Goal: Information Seeking & Learning: Learn about a topic

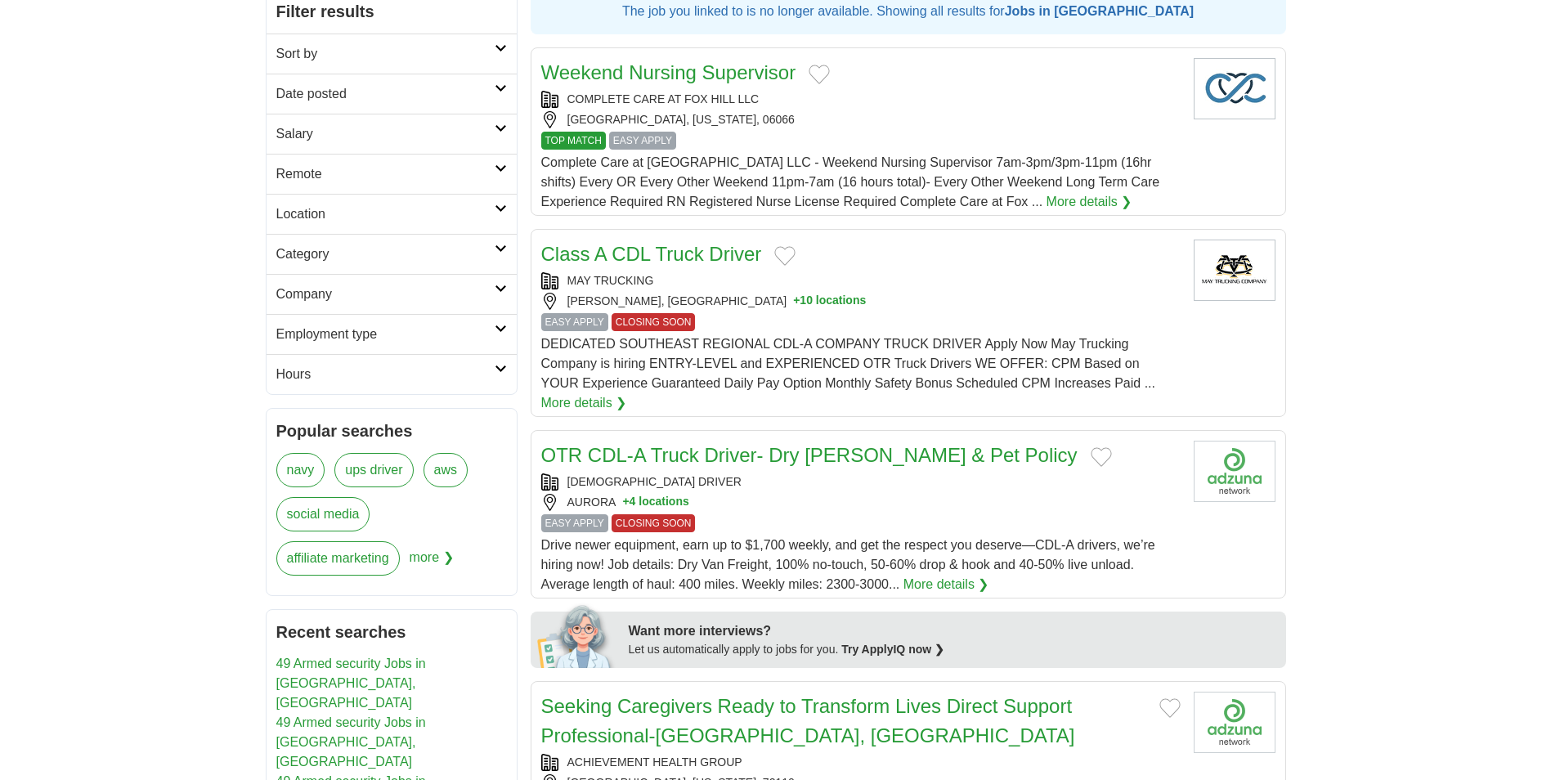
scroll to position [82, 0]
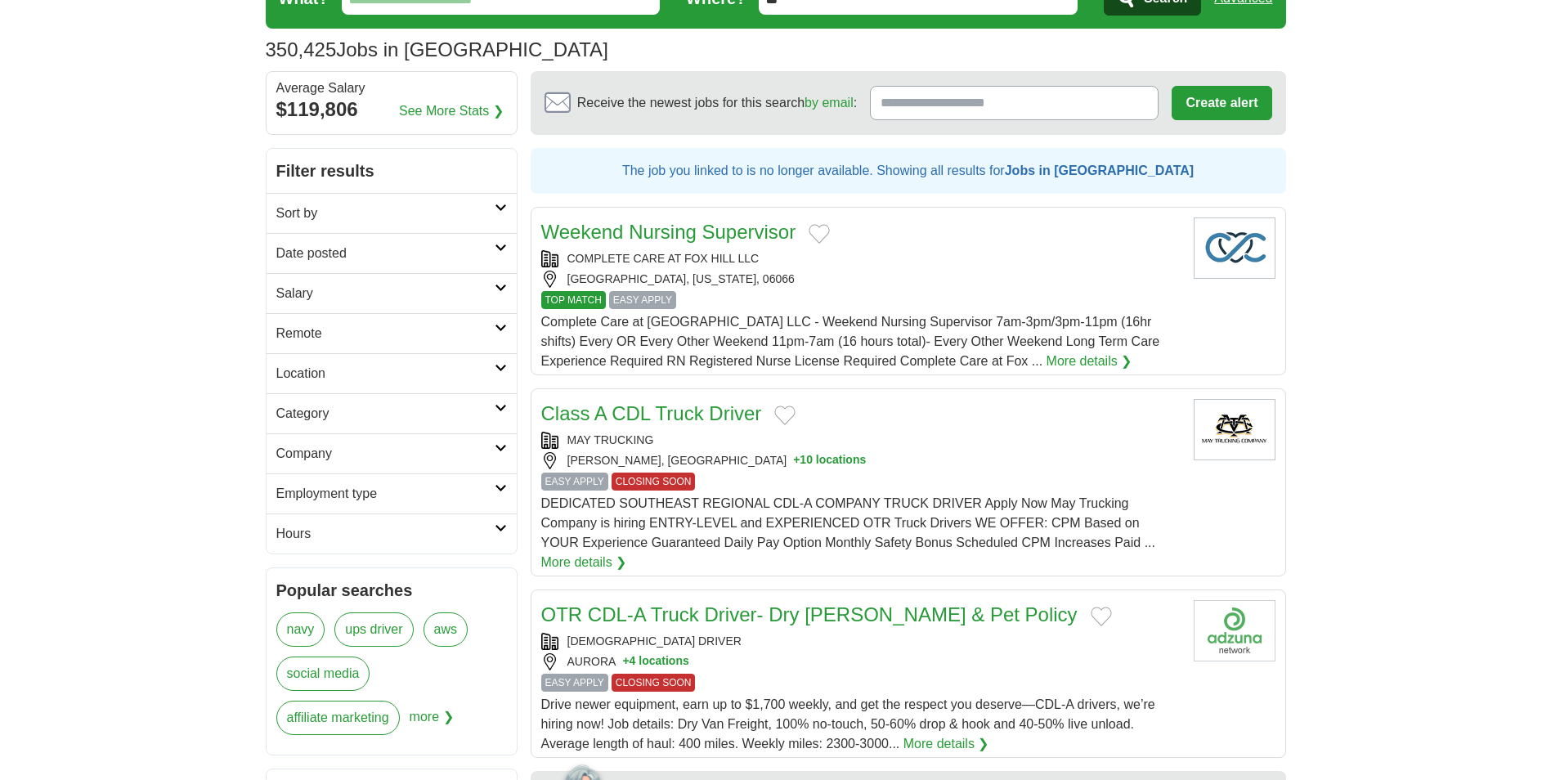
click at [498, 204] on icon at bounding box center [501, 208] width 12 height 8
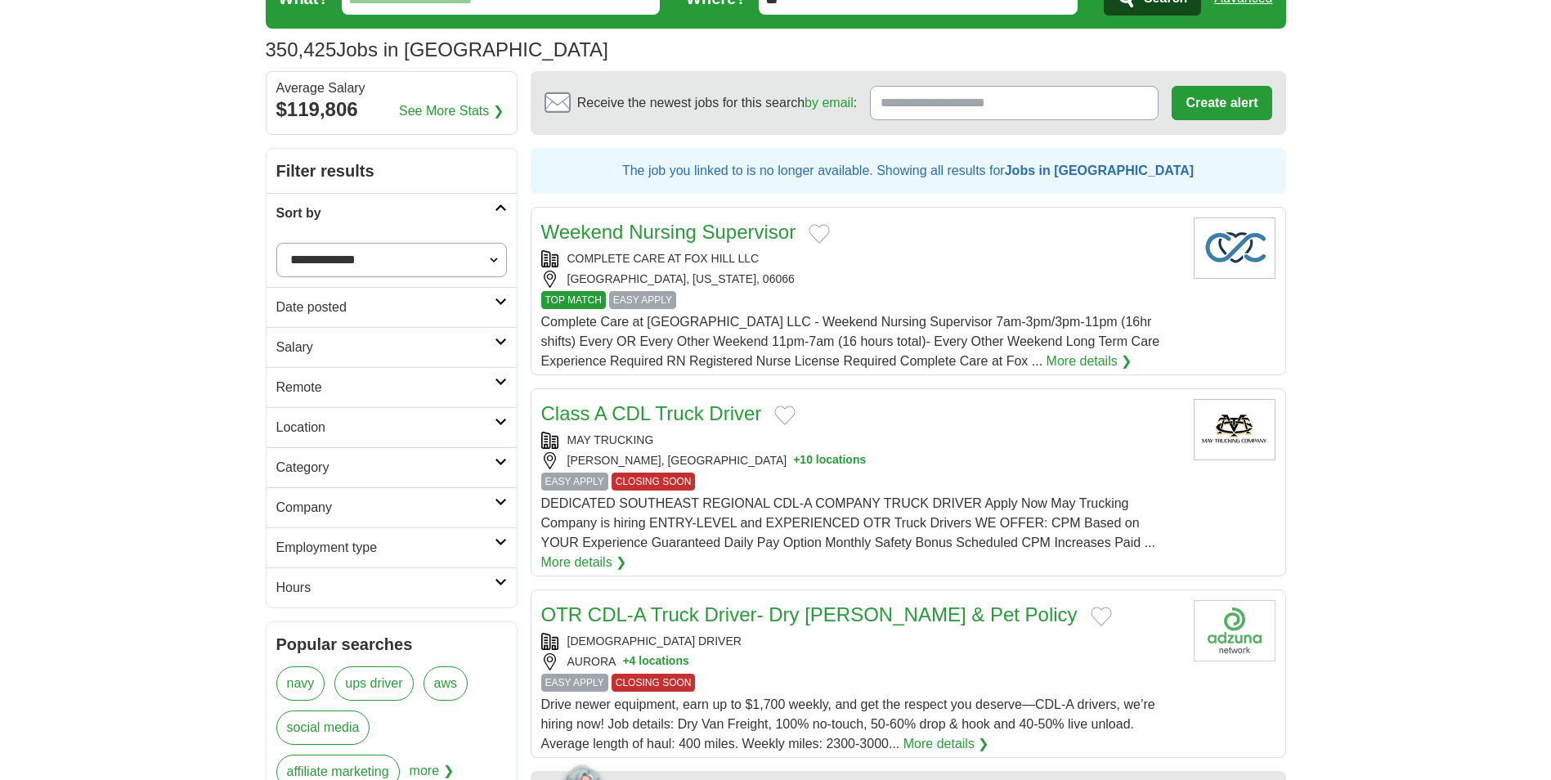
click at [501, 423] on icon at bounding box center [501, 422] width 12 height 8
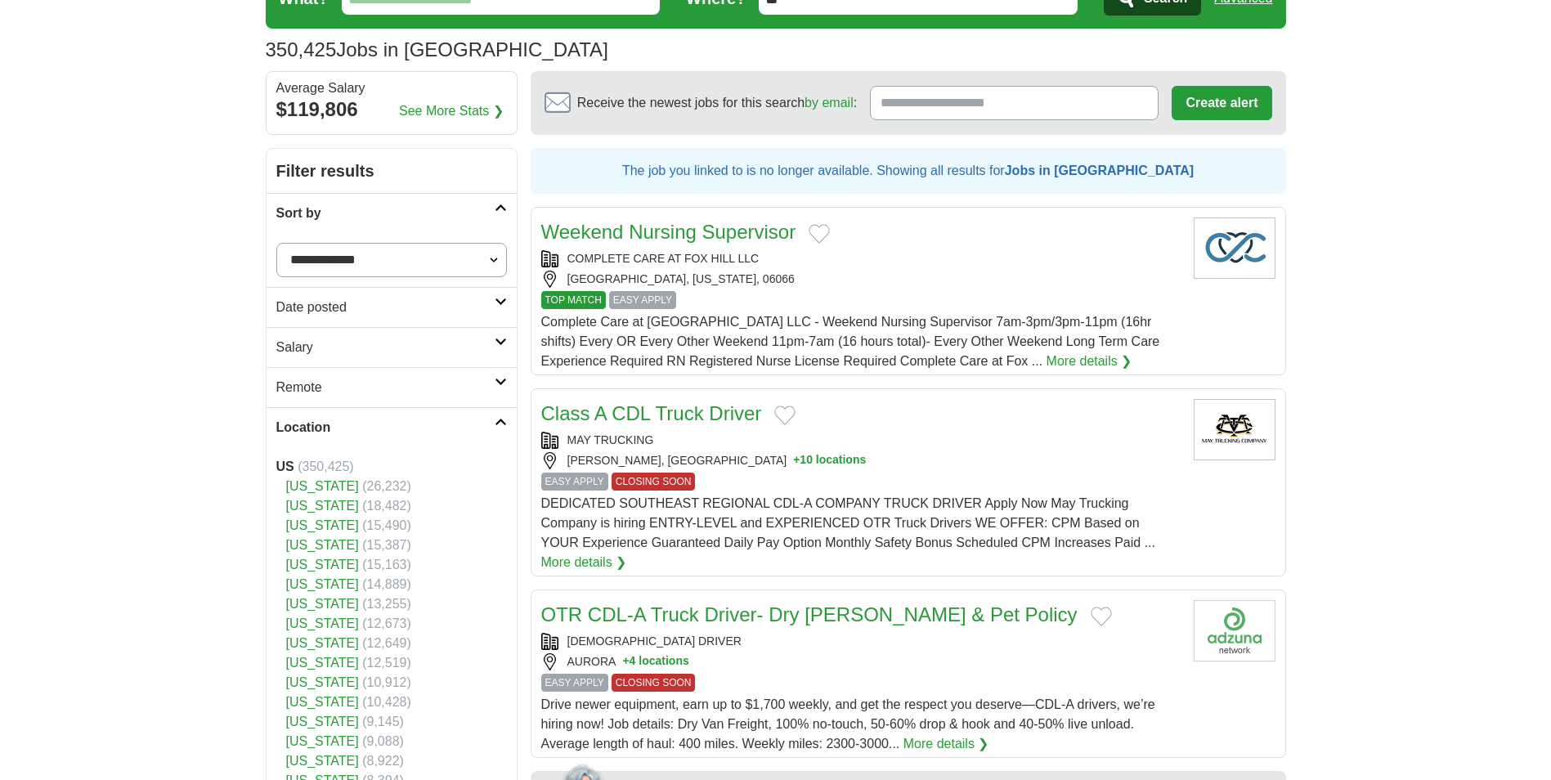
click at [294, 507] on link "[US_STATE]" at bounding box center [322, 506] width 73 height 14
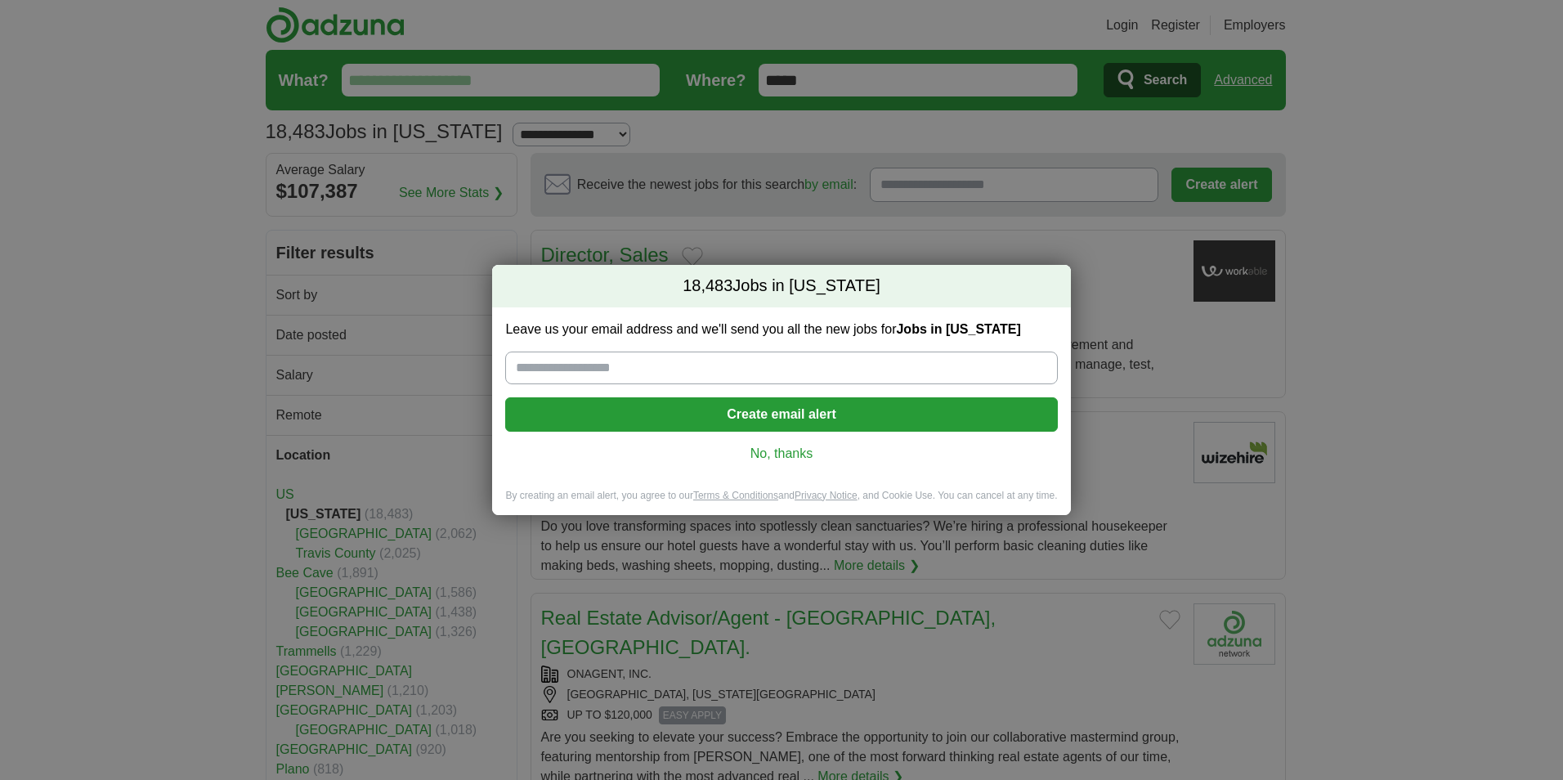
click at [782, 446] on link "No, thanks" at bounding box center [781, 454] width 526 height 18
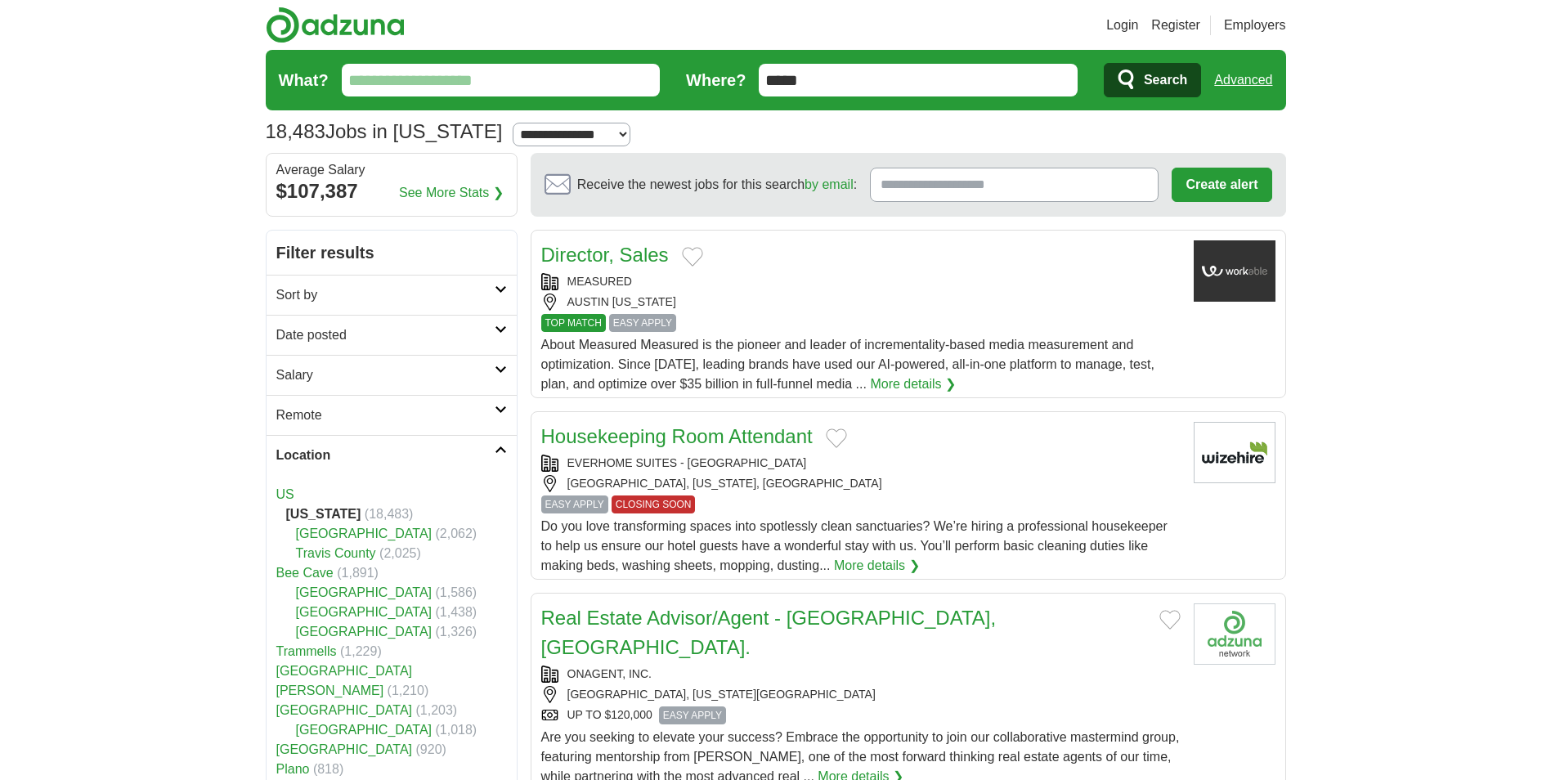
click at [500, 332] on icon at bounding box center [501, 329] width 12 height 8
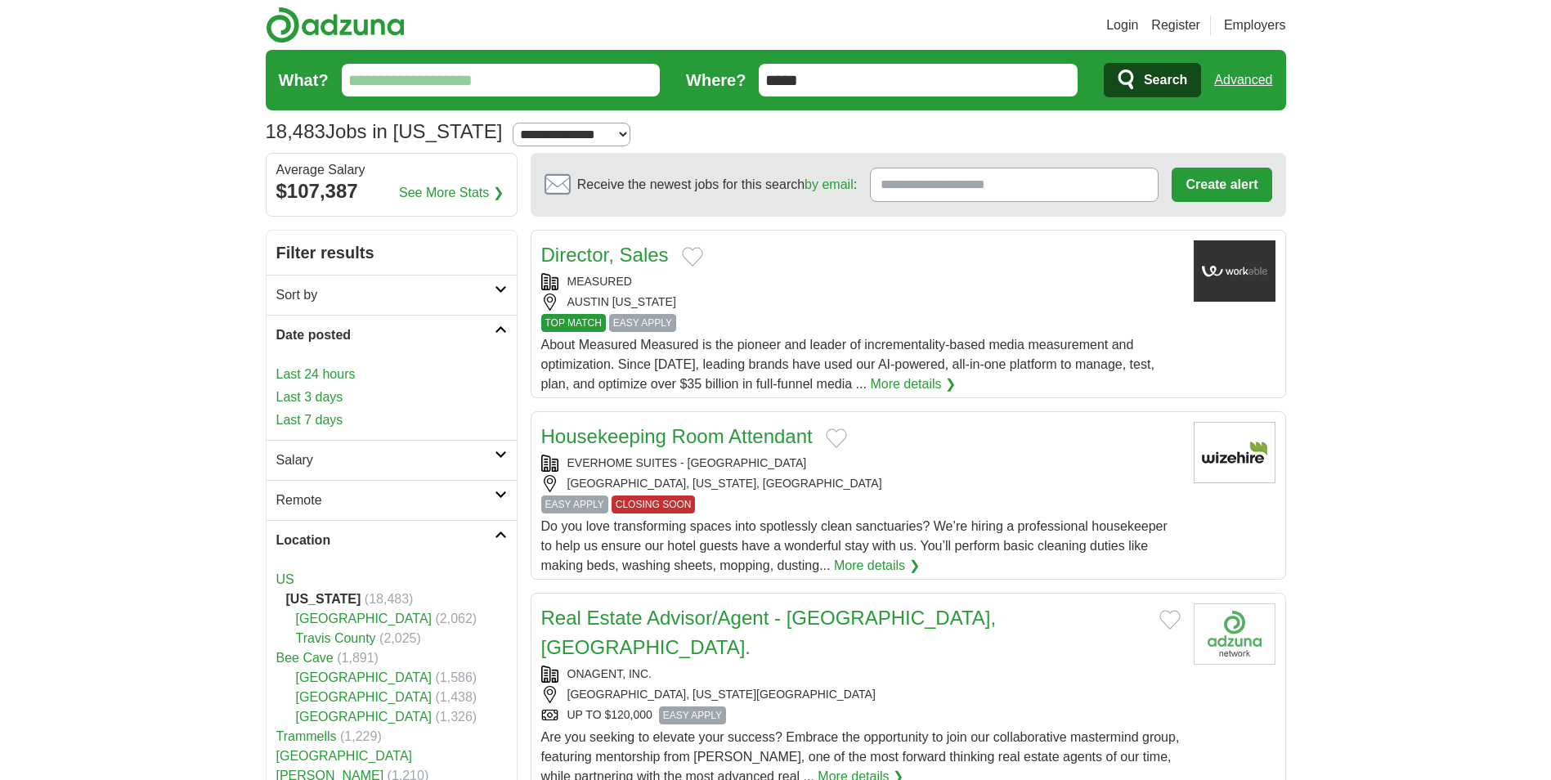
click at [500, 332] on icon at bounding box center [501, 329] width 12 height 8
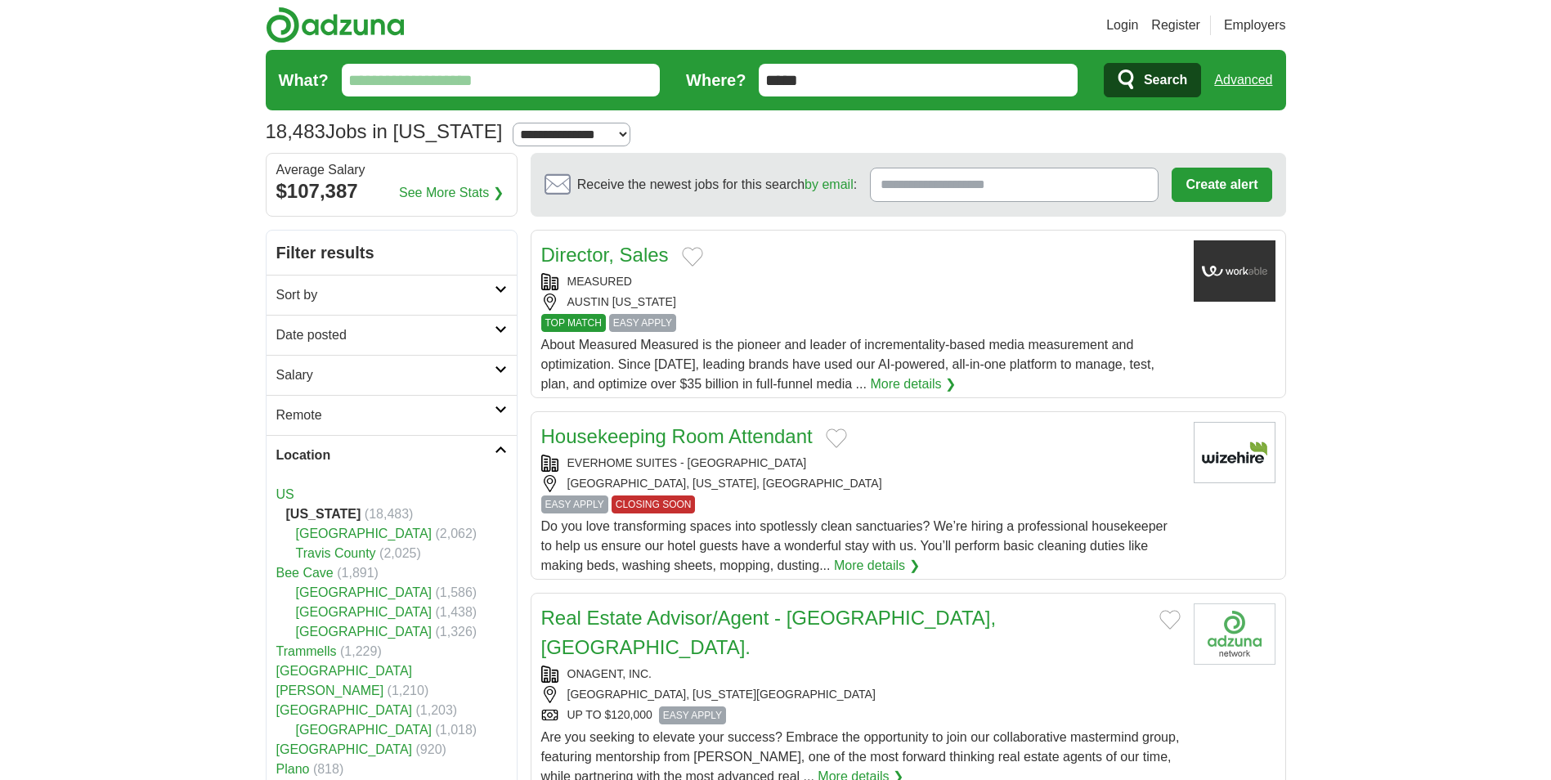
click at [500, 332] on icon at bounding box center [501, 329] width 12 height 8
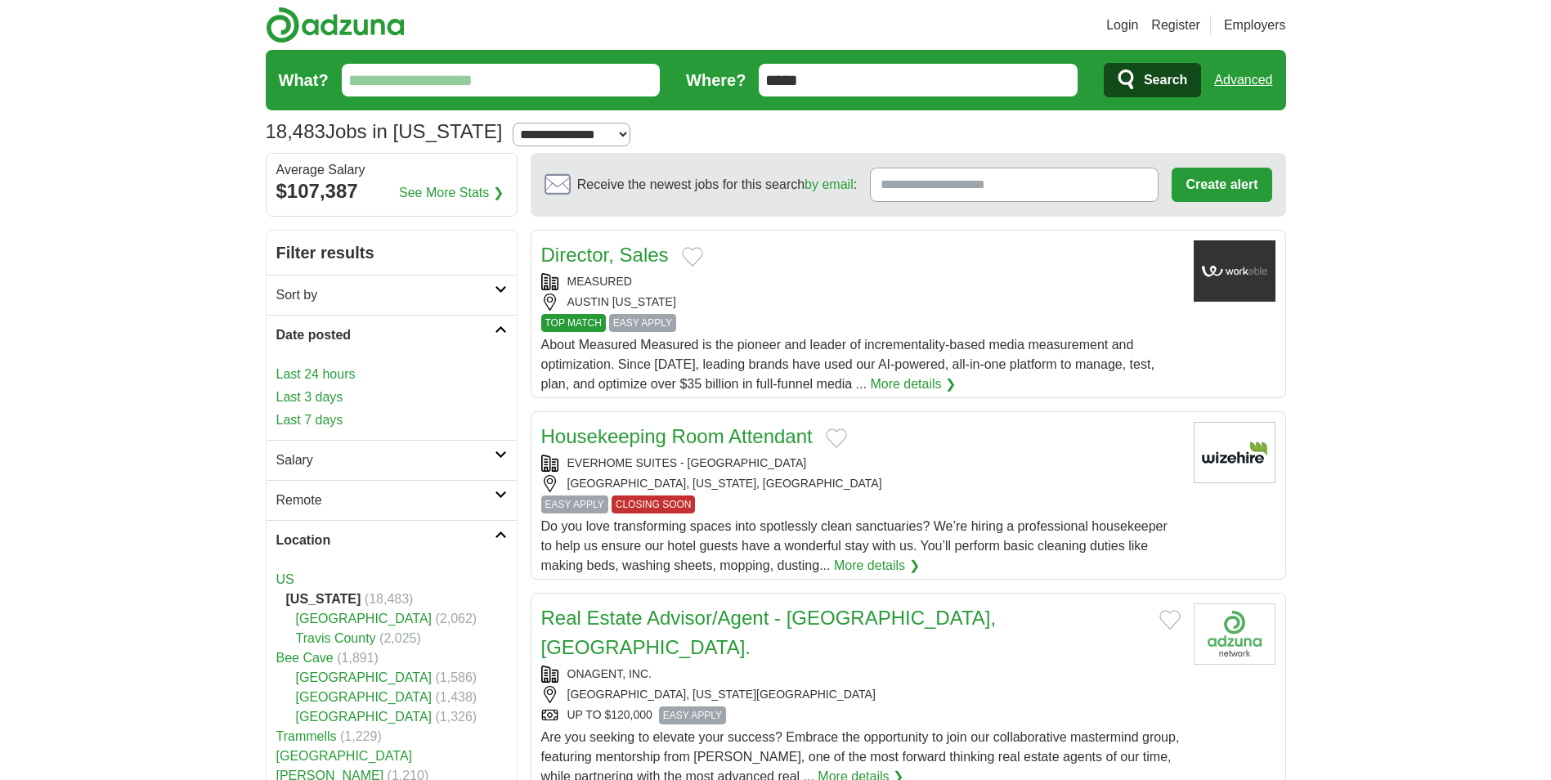
click at [385, 424] on link "Last 7 days" at bounding box center [391, 420] width 231 height 20
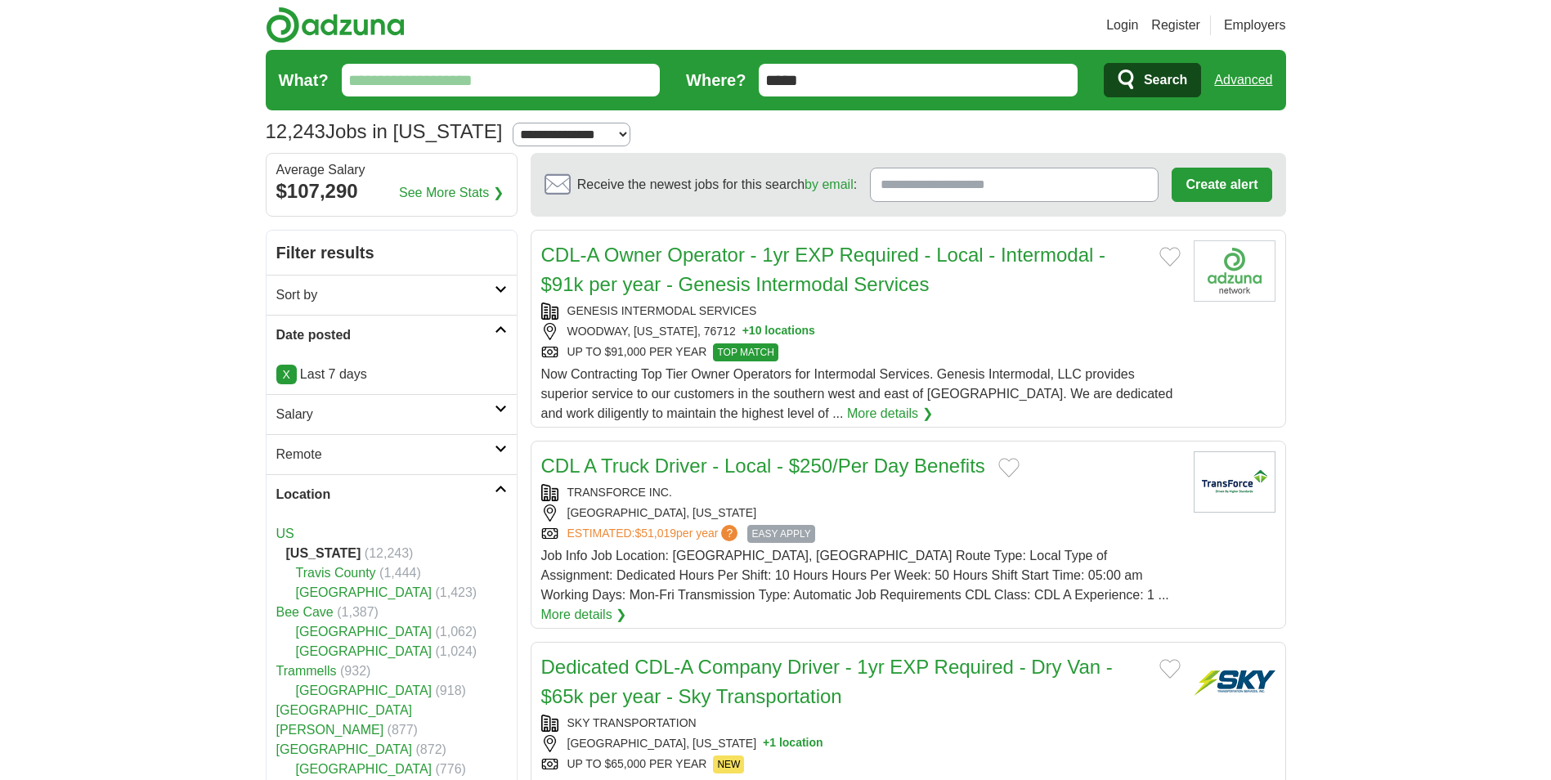
click at [501, 407] on icon at bounding box center [501, 409] width 12 height 8
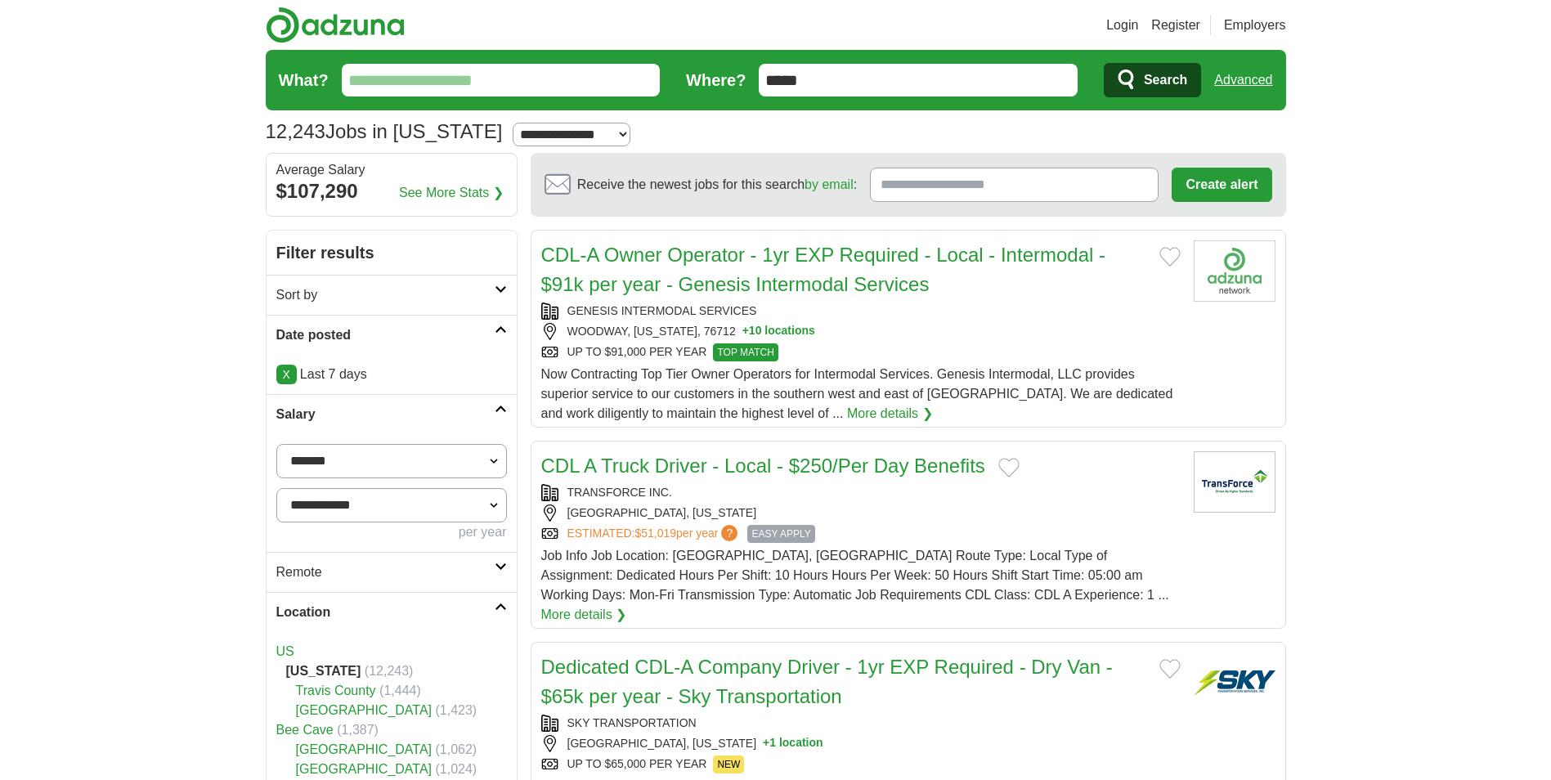
click at [500, 411] on icon at bounding box center [501, 409] width 12 height 8
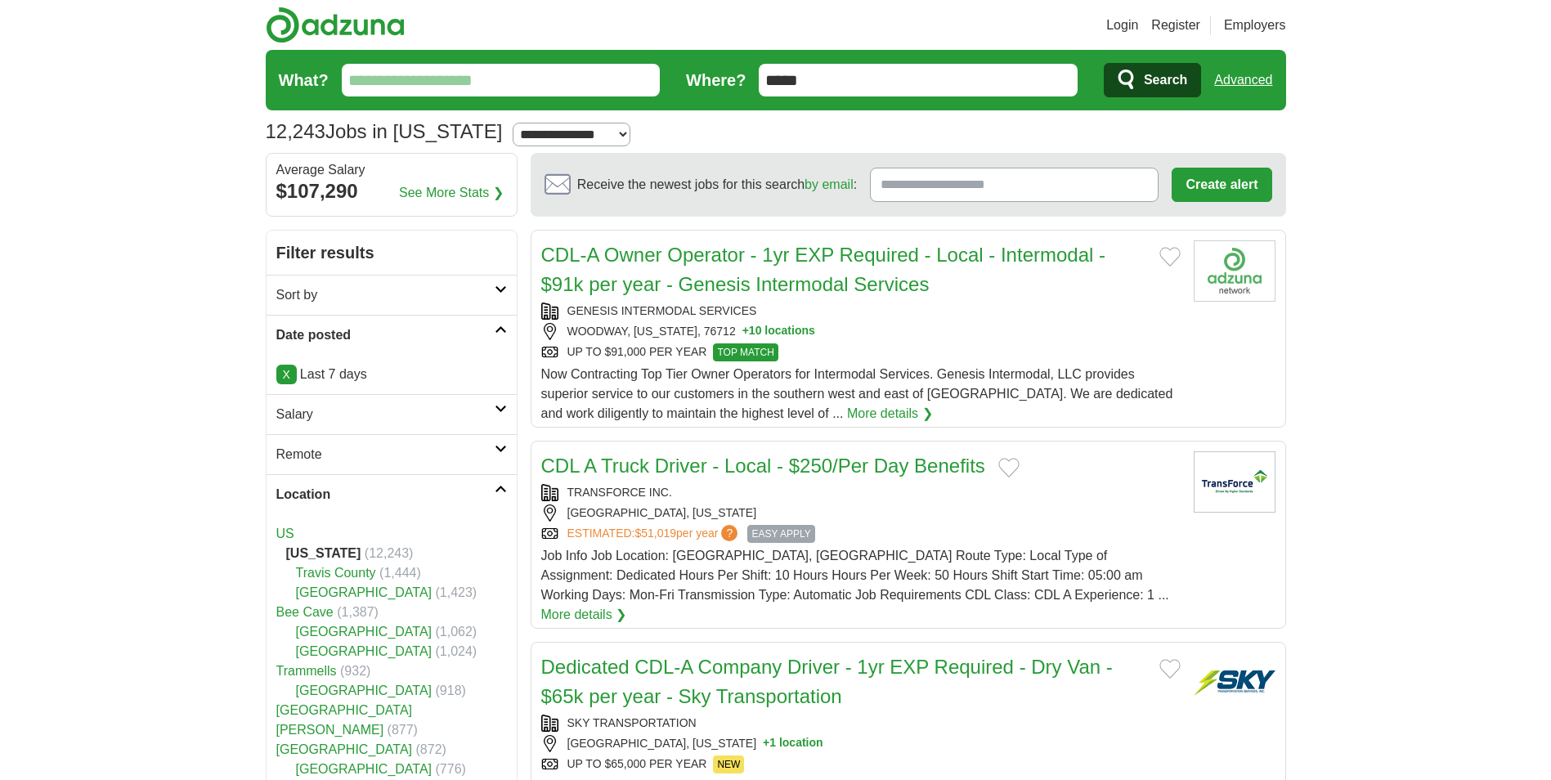
click at [500, 449] on icon at bounding box center [501, 449] width 12 height 8
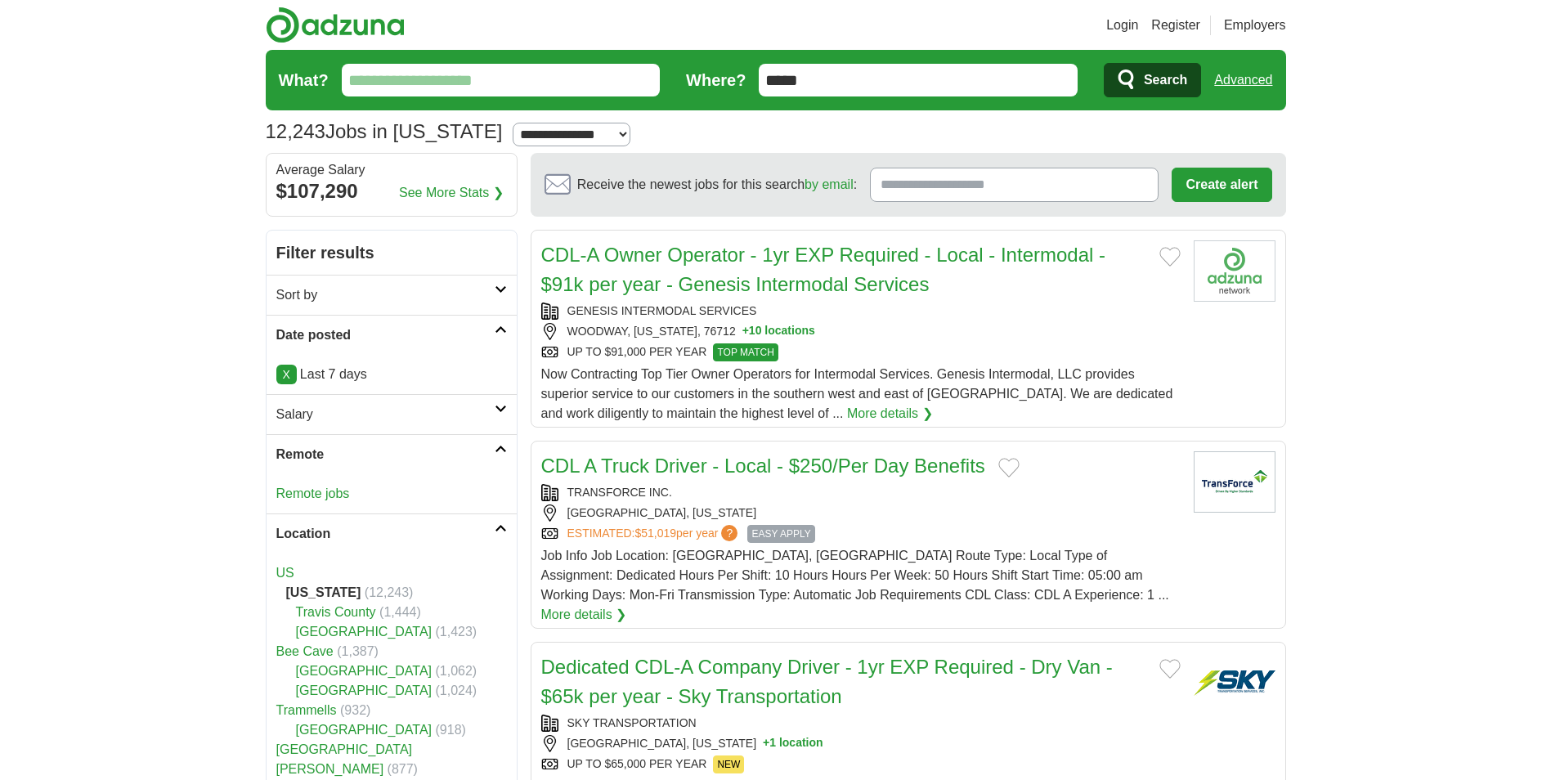
click at [500, 449] on icon at bounding box center [501, 449] width 12 height 8
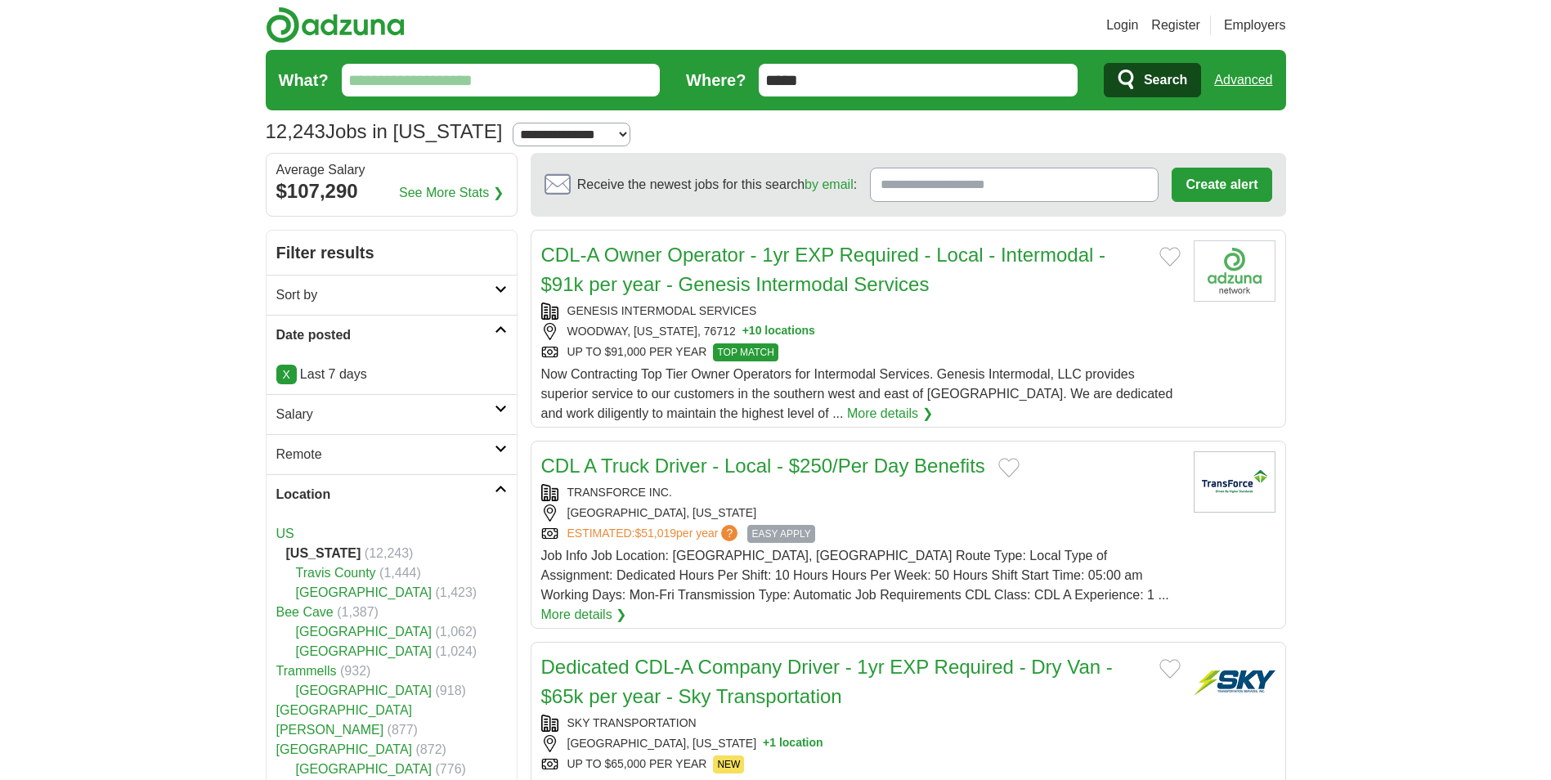
click at [500, 486] on icon at bounding box center [501, 489] width 12 height 8
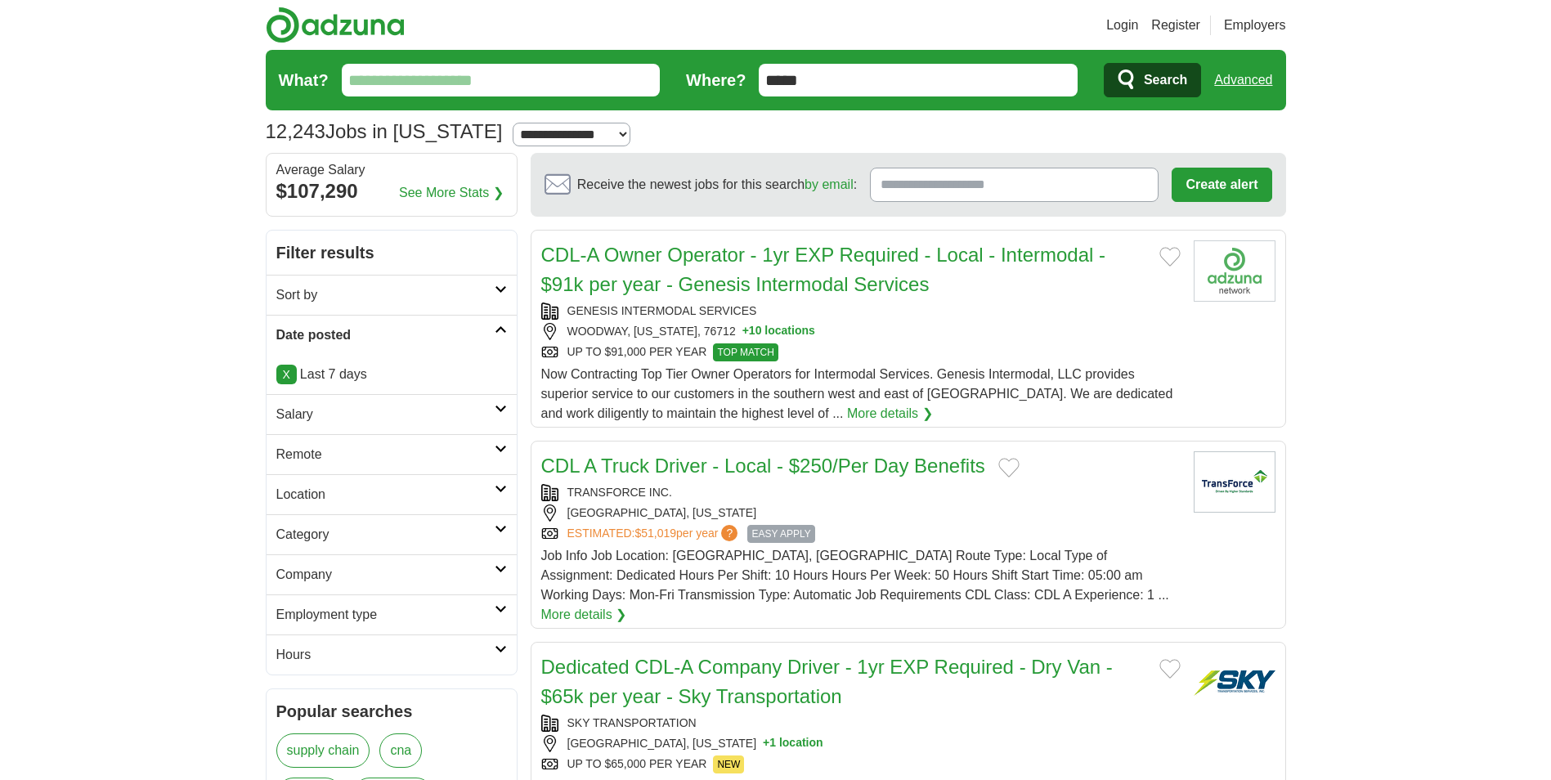
click at [500, 486] on icon at bounding box center [501, 489] width 12 height 8
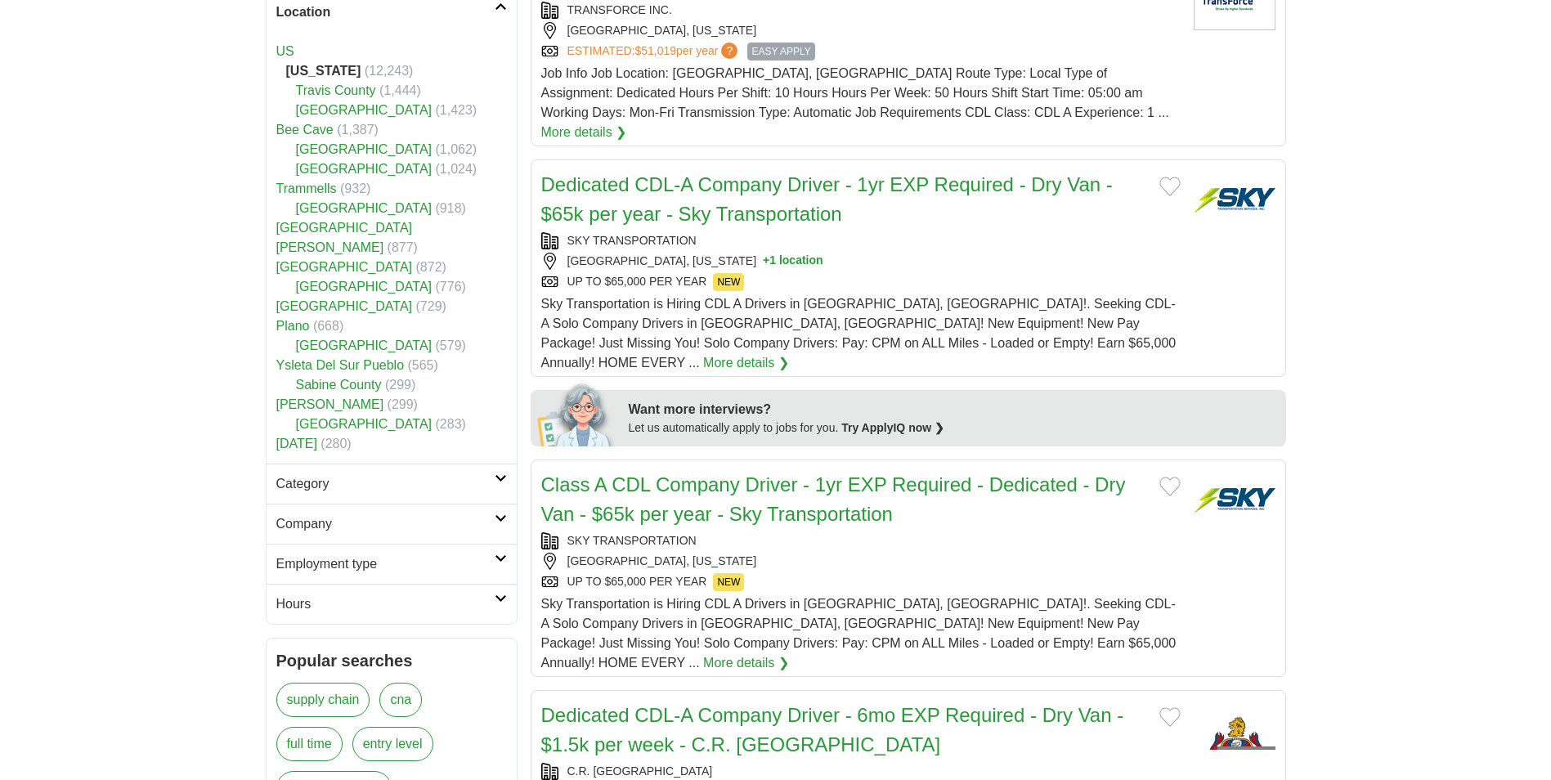
scroll to position [491, 0]
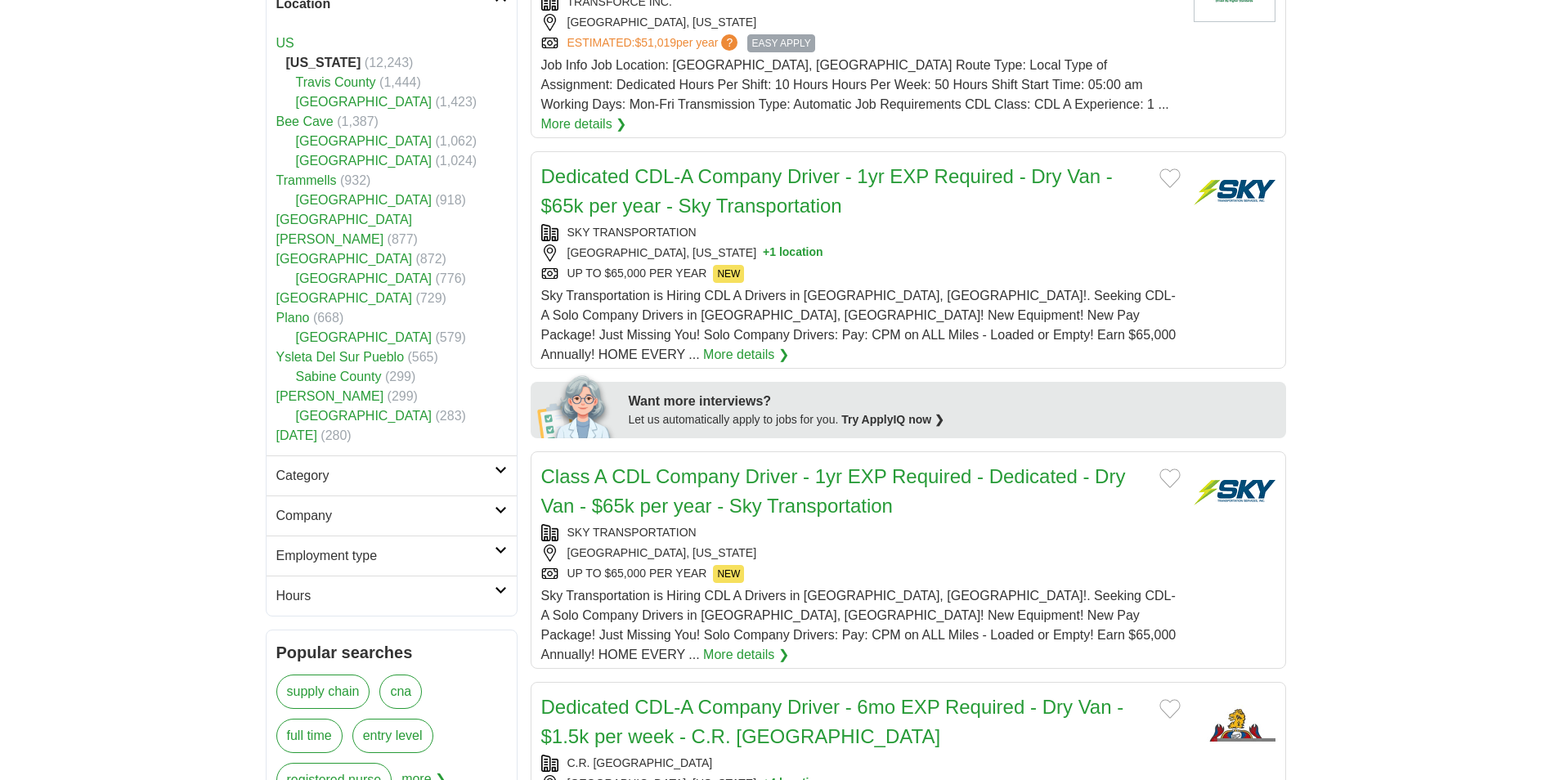
click at [502, 506] on icon at bounding box center [501, 510] width 12 height 8
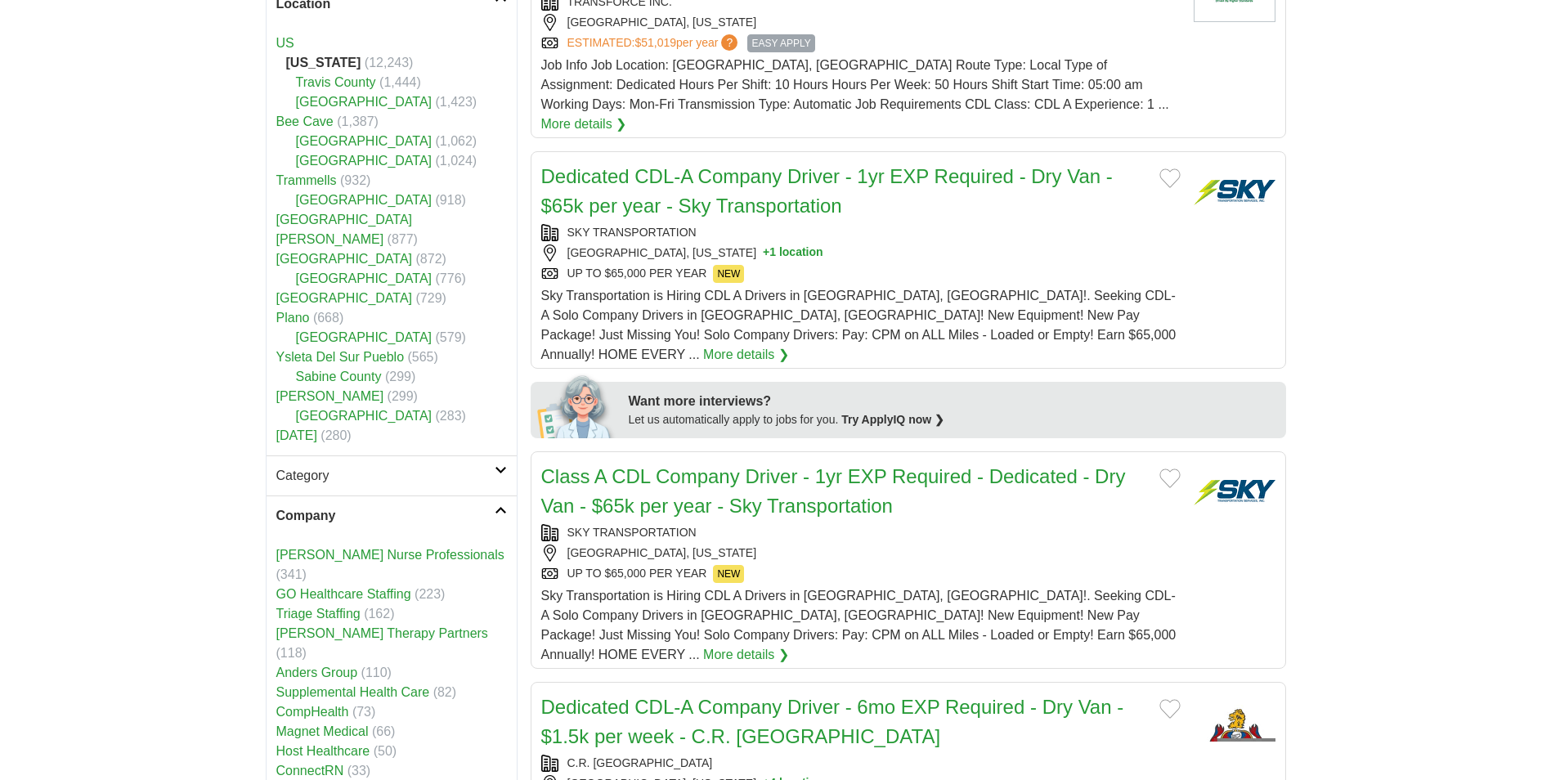
click at [499, 466] on icon at bounding box center [501, 470] width 12 height 8
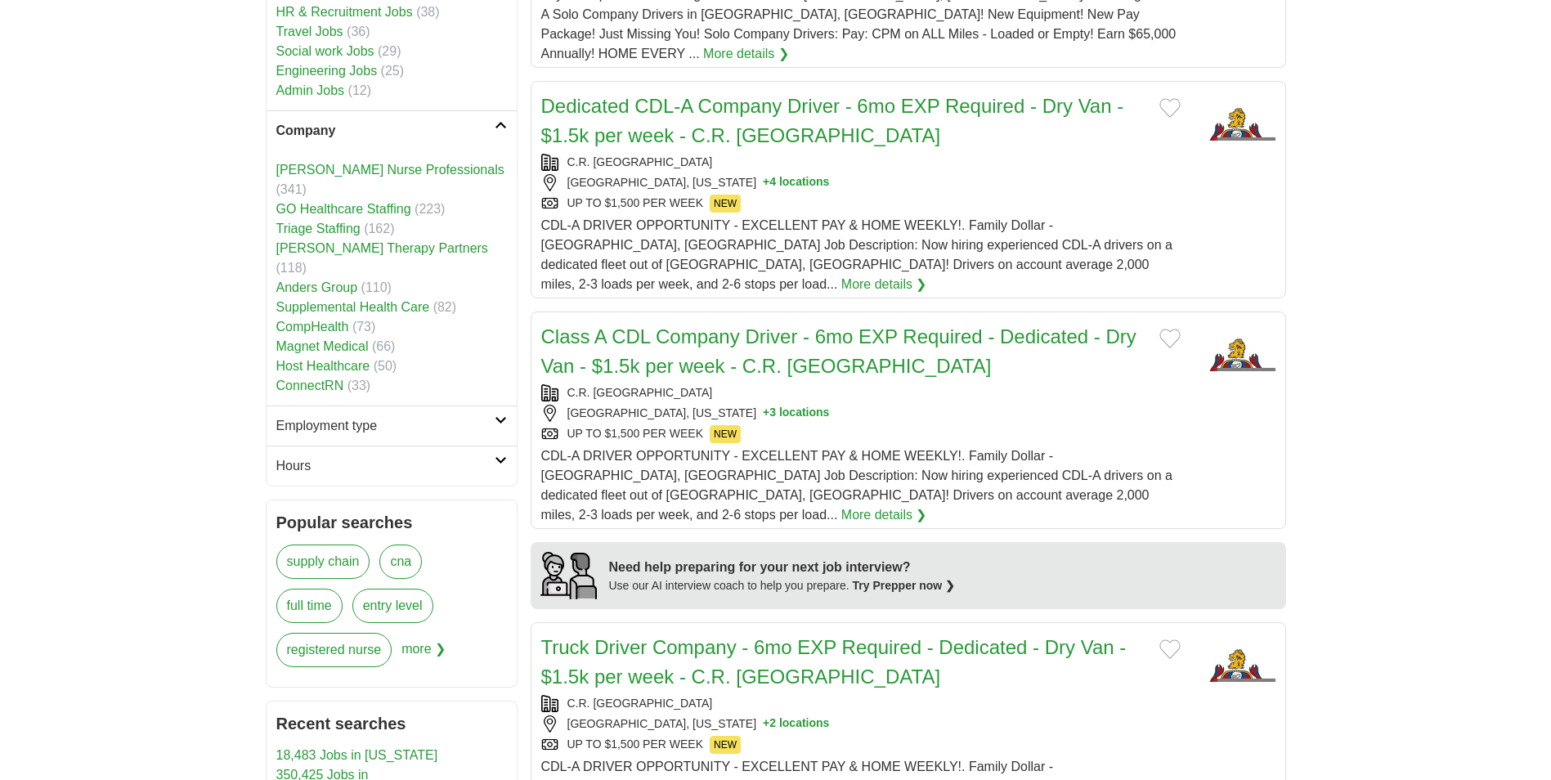
scroll to position [1145, 0]
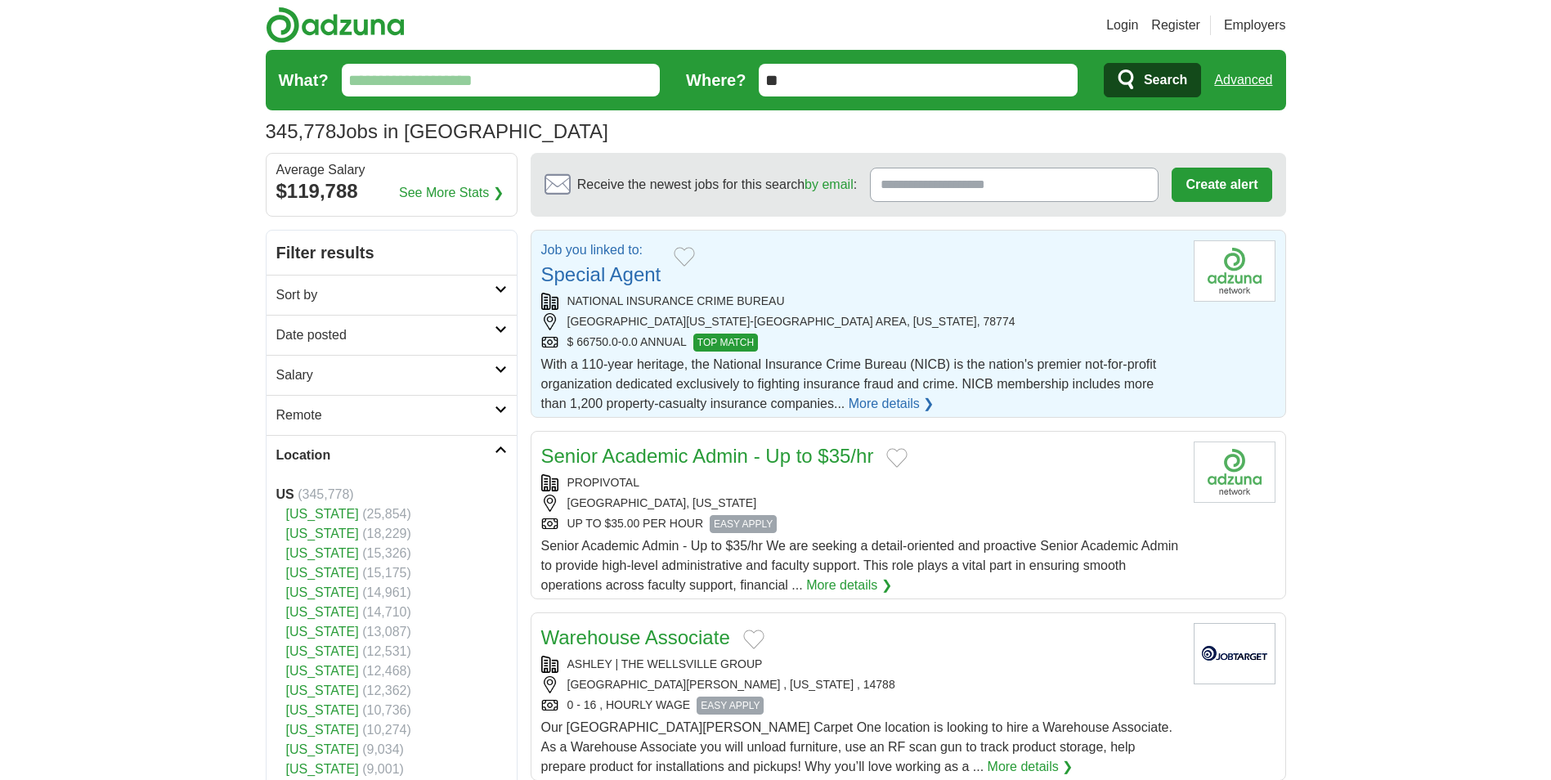
click at [941, 316] on div "[GEOGRAPHIC_DATA][US_STATE]-[GEOGRAPHIC_DATA] AREA, [US_STATE], 78774" at bounding box center [860, 321] width 639 height 17
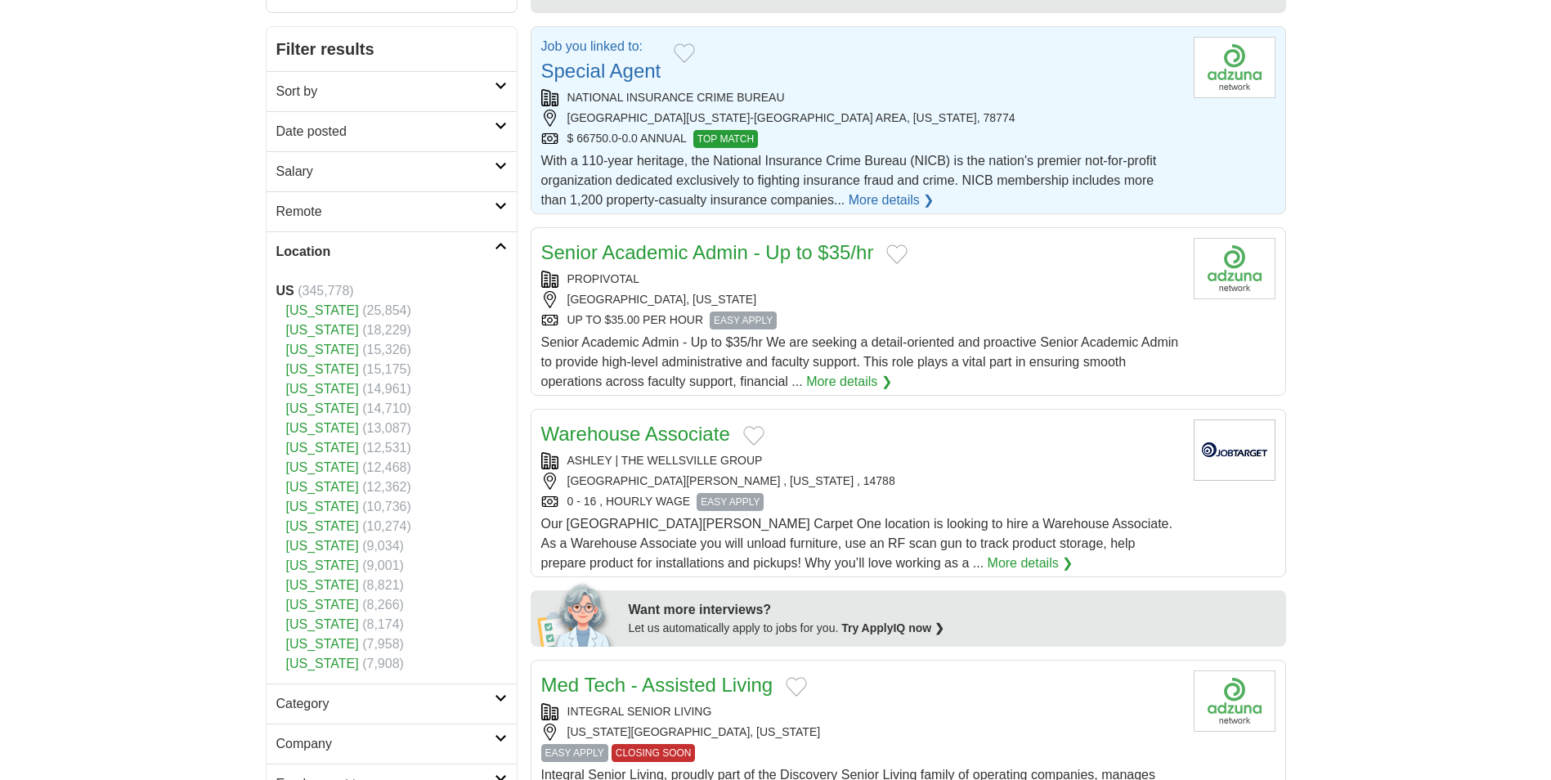
scroll to position [245, 0]
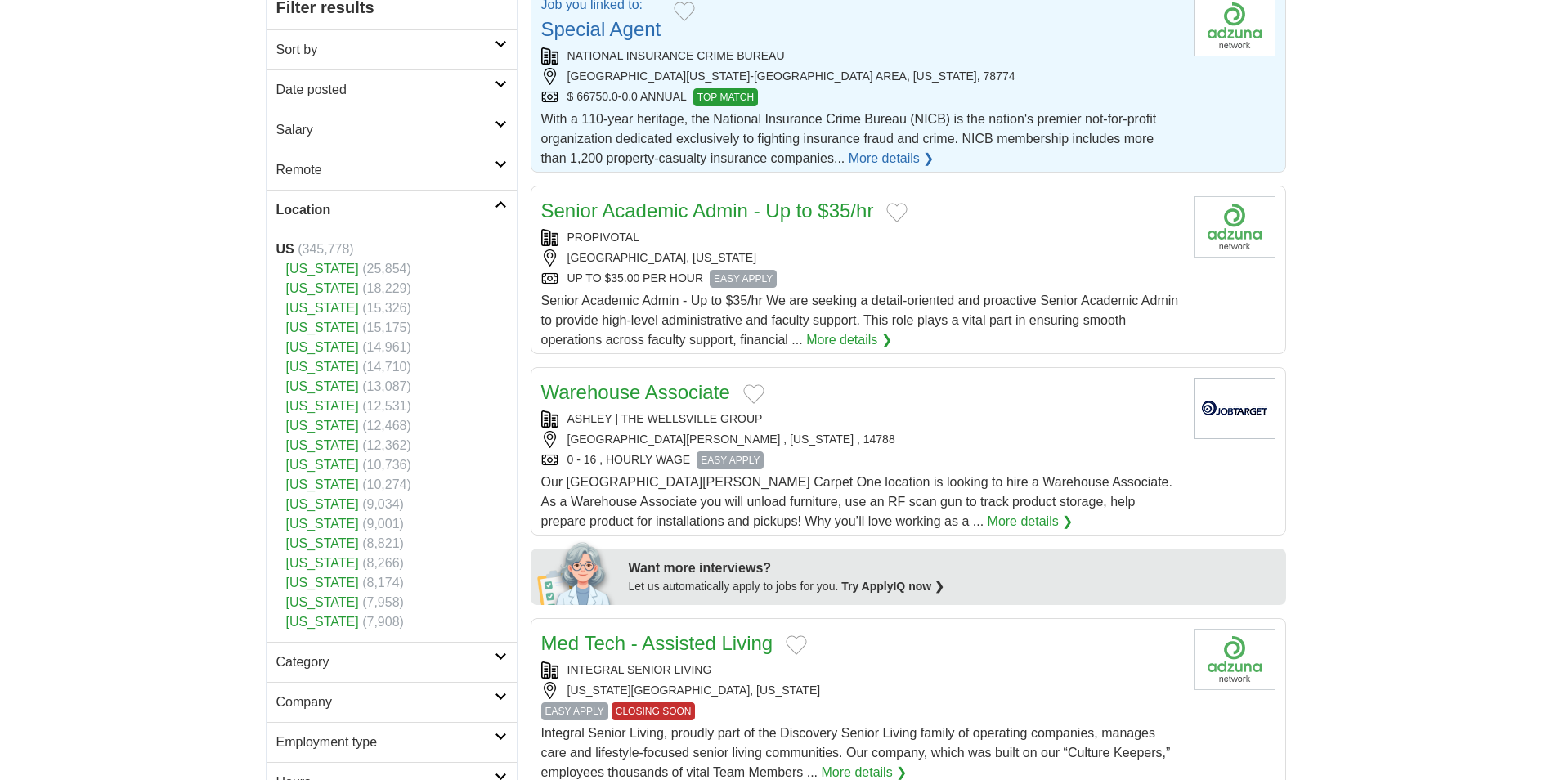
click at [975, 271] on div "UP TO $35.00 PER HOUR EASY APPLY" at bounding box center [860, 279] width 639 height 18
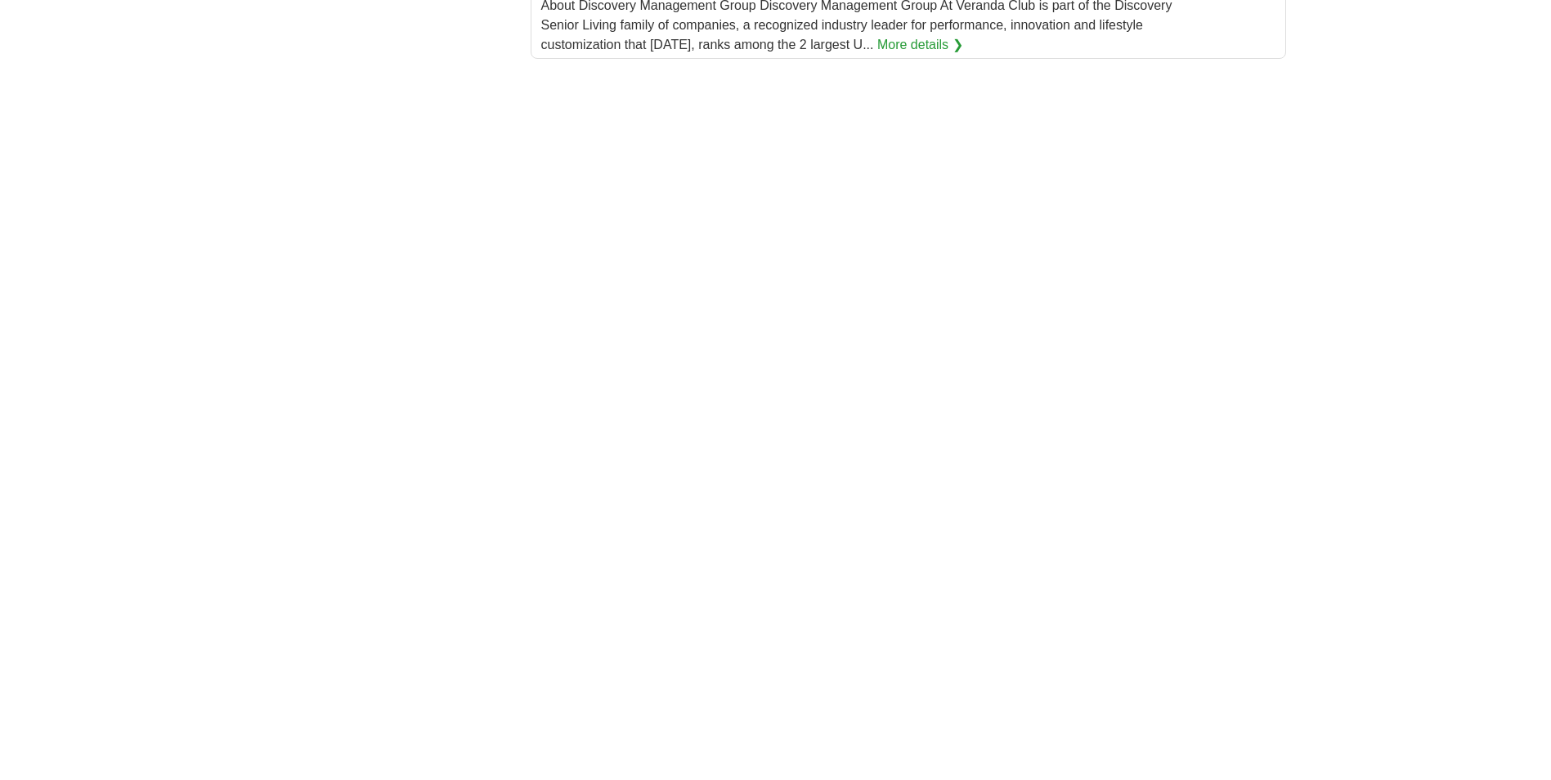
scroll to position [2371, 0]
